Goal: Task Accomplishment & Management: Manage account settings

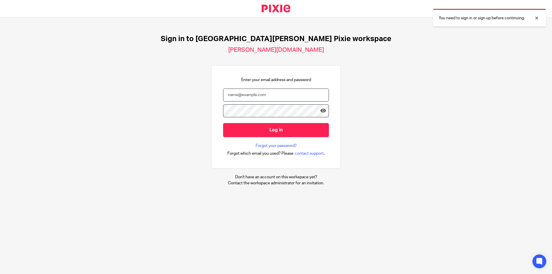
click at [259, 94] on input "email" at bounding box center [276, 95] width 106 height 13
type input "finlay.owens@douglassgrange.co.uk"
click at [223, 123] on input "Log in" at bounding box center [276, 130] width 106 height 14
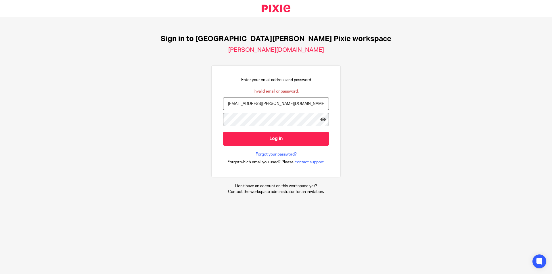
click at [223, 132] on input "Log in" at bounding box center [276, 139] width 106 height 14
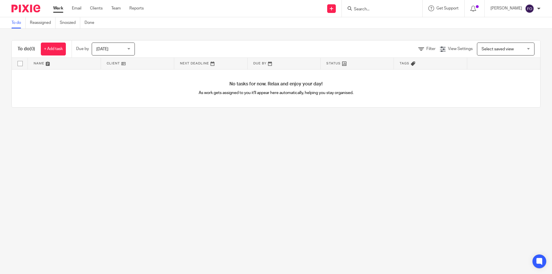
click at [124, 53] on span "[DATE]" at bounding box center [111, 49] width 30 height 12
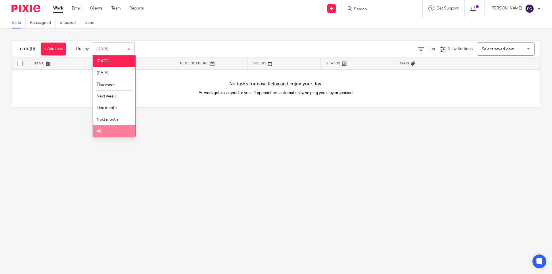
click at [117, 129] on li "All" at bounding box center [114, 131] width 43 height 12
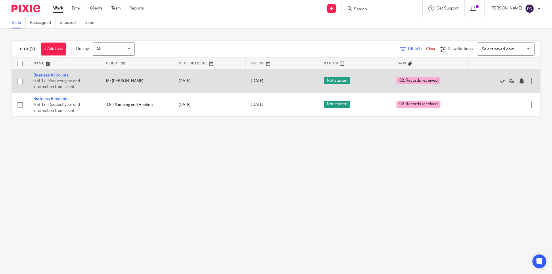
click at [52, 75] on link "Business Accounts" at bounding box center [50, 75] width 35 height 4
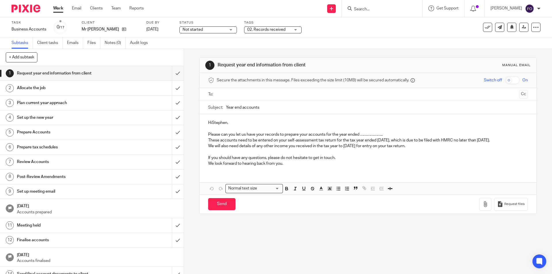
click at [257, 28] on span "02. Records received" at bounding box center [266, 30] width 38 height 4
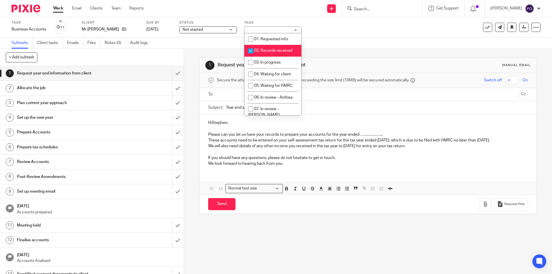
click at [264, 47] on li "02. Records received" at bounding box center [272, 51] width 57 height 12
checkbox input "false"
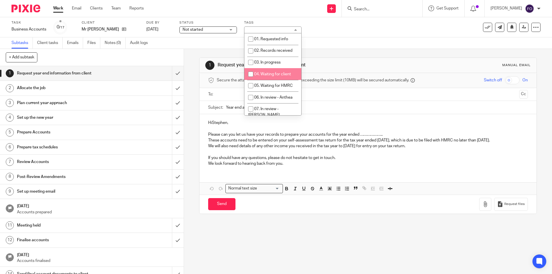
click at [272, 78] on li "04. Waiting for client" at bounding box center [272, 74] width 57 height 12
checkbox input "true"
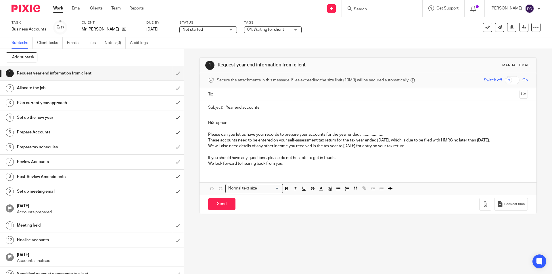
click at [330, 63] on h1 "Request year end information from client" at bounding box center [299, 65] width 163 height 6
click at [12, 5] on img at bounding box center [26, 9] width 29 height 8
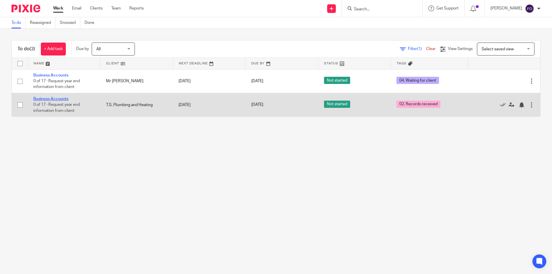
click at [38, 98] on link "Business Accounts" at bounding box center [50, 99] width 35 height 4
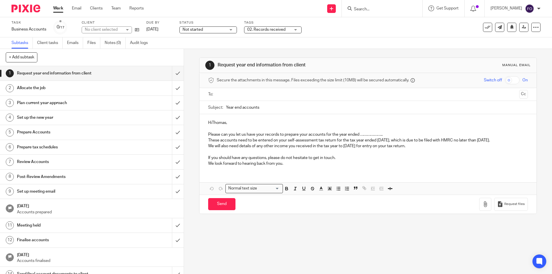
click at [268, 31] on span "02. Records received" at bounding box center [266, 30] width 38 height 4
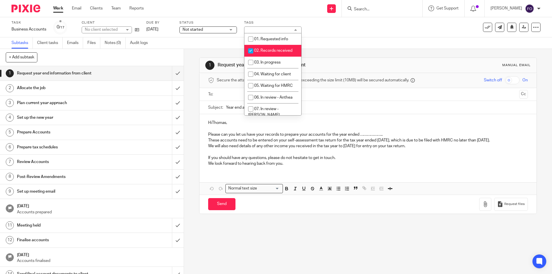
click at [273, 57] on li "03. In progress" at bounding box center [272, 63] width 57 height 12
checkbox input "true"
click at [271, 49] on span "02. Records received" at bounding box center [273, 51] width 38 height 4
checkbox input "false"
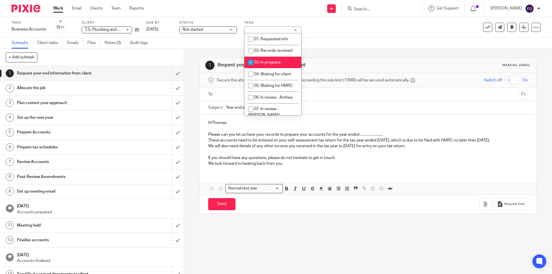
drag, startPoint x: 343, startPoint y: 30, endPoint x: 329, endPoint y: 28, distance: 14.2
click at [341, 29] on div "Task Business Accounts Save Business Accounts 0 /17 Client T.S. Plumbing and He…" at bounding box center [232, 27] width 441 height 14
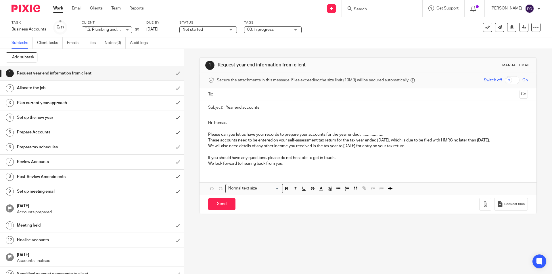
click at [29, 7] on img at bounding box center [26, 9] width 29 height 8
